Goal: Information Seeking & Learning: Find specific fact

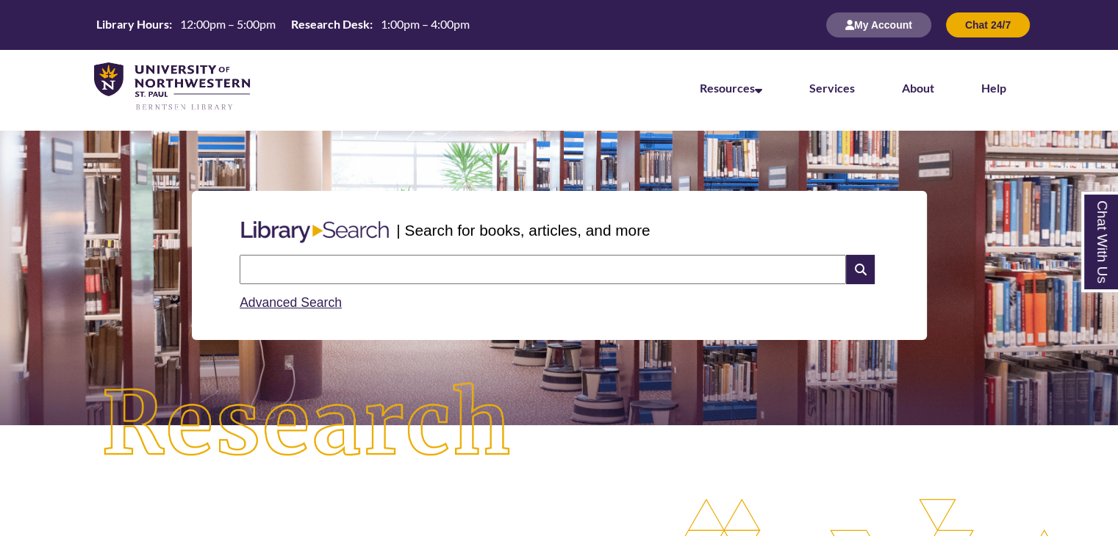
click at [406, 265] on input "text" at bounding box center [543, 269] width 606 height 29
type input "**********"
click at [382, 272] on input "text" at bounding box center [543, 269] width 606 height 29
type input "**********"
